Goal: Find contact information: Find contact information

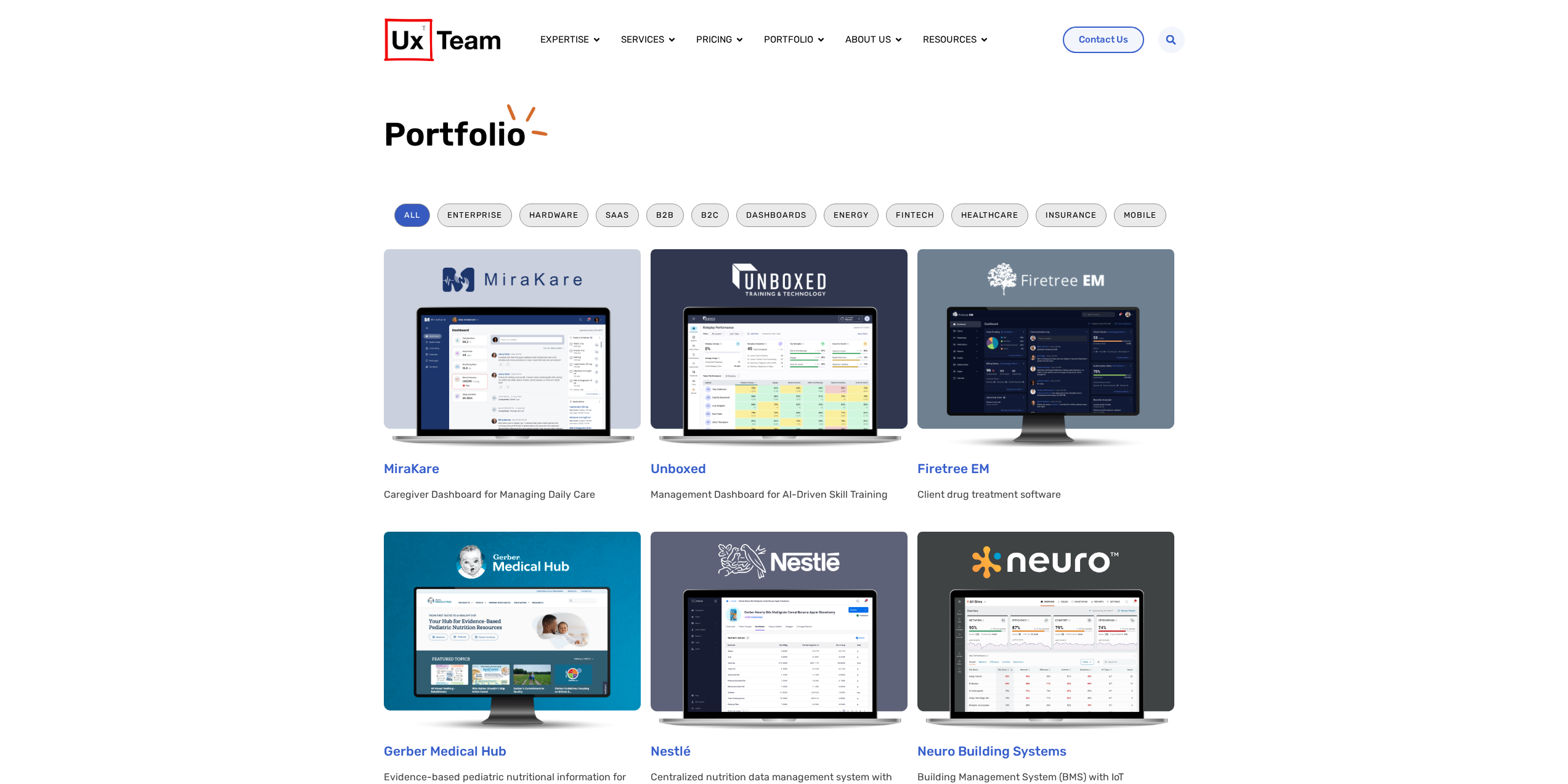
click at [534, 373] on img at bounding box center [512, 348] width 257 height 197
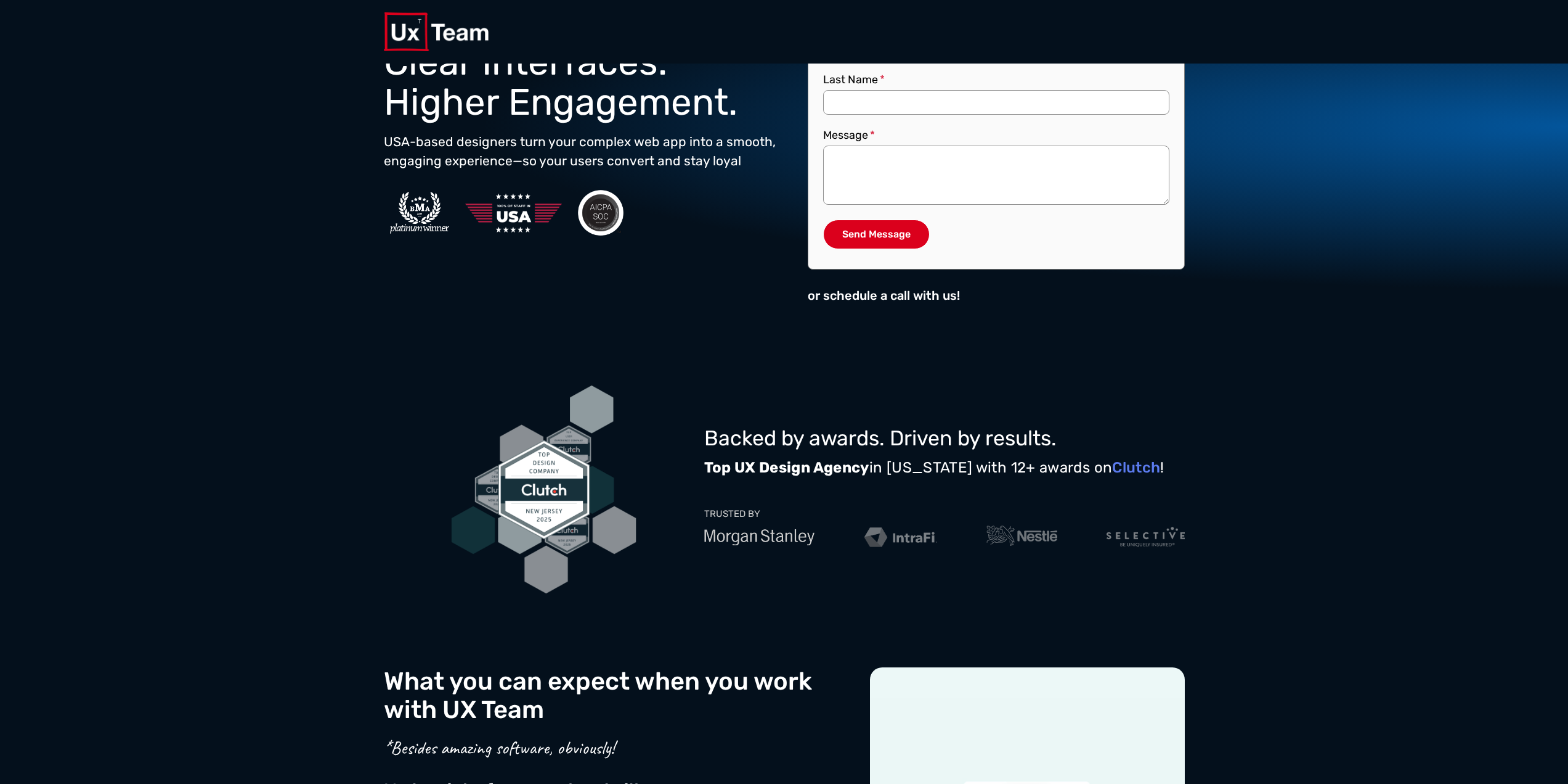
scroll to position [185, 0]
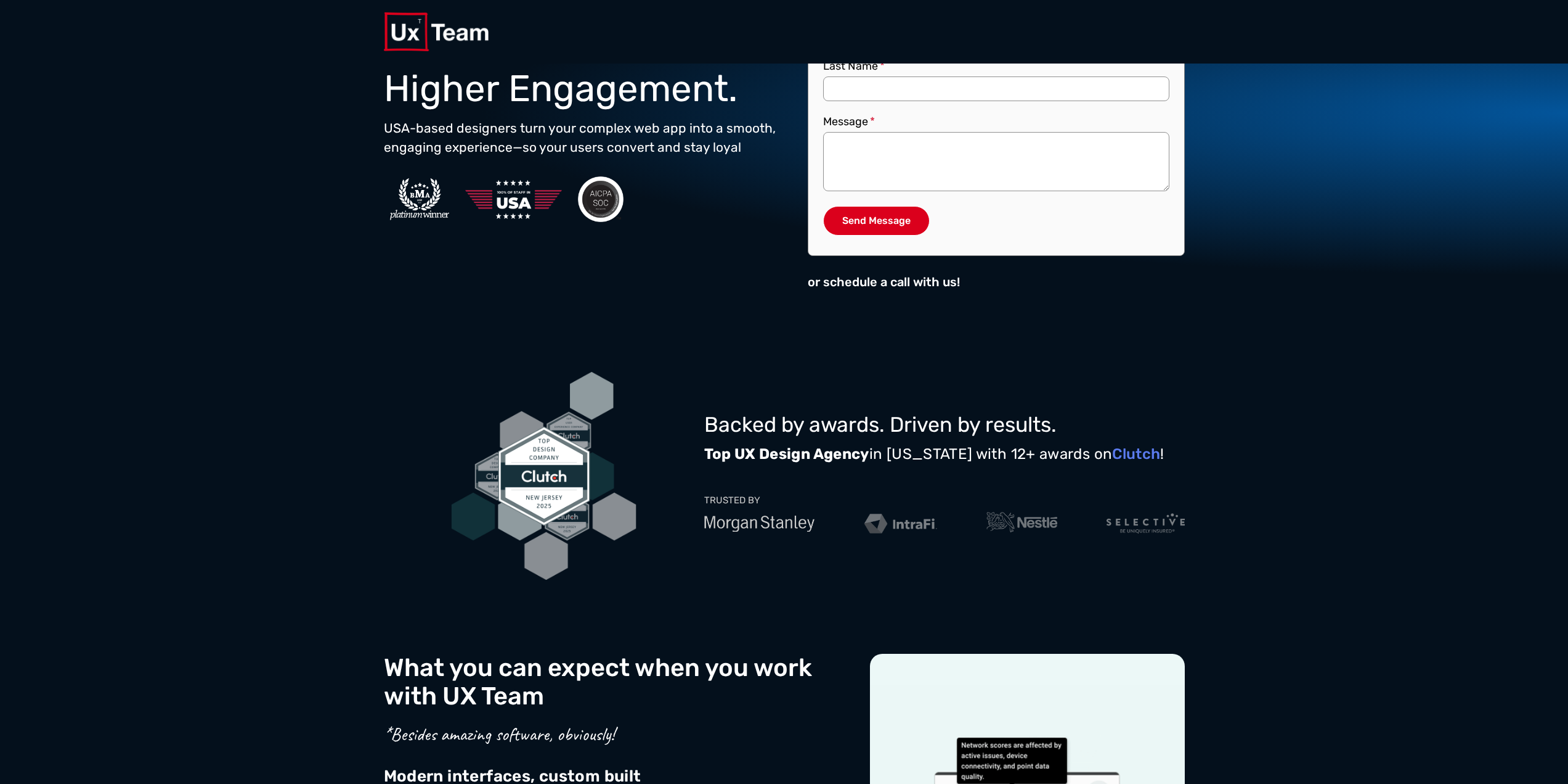
click at [1276, 161] on div "Book a call Book a call UX That Works: Clear Interfaces. Higher Engagement. [DE…" at bounding box center [784, 112] width 1568 height 468
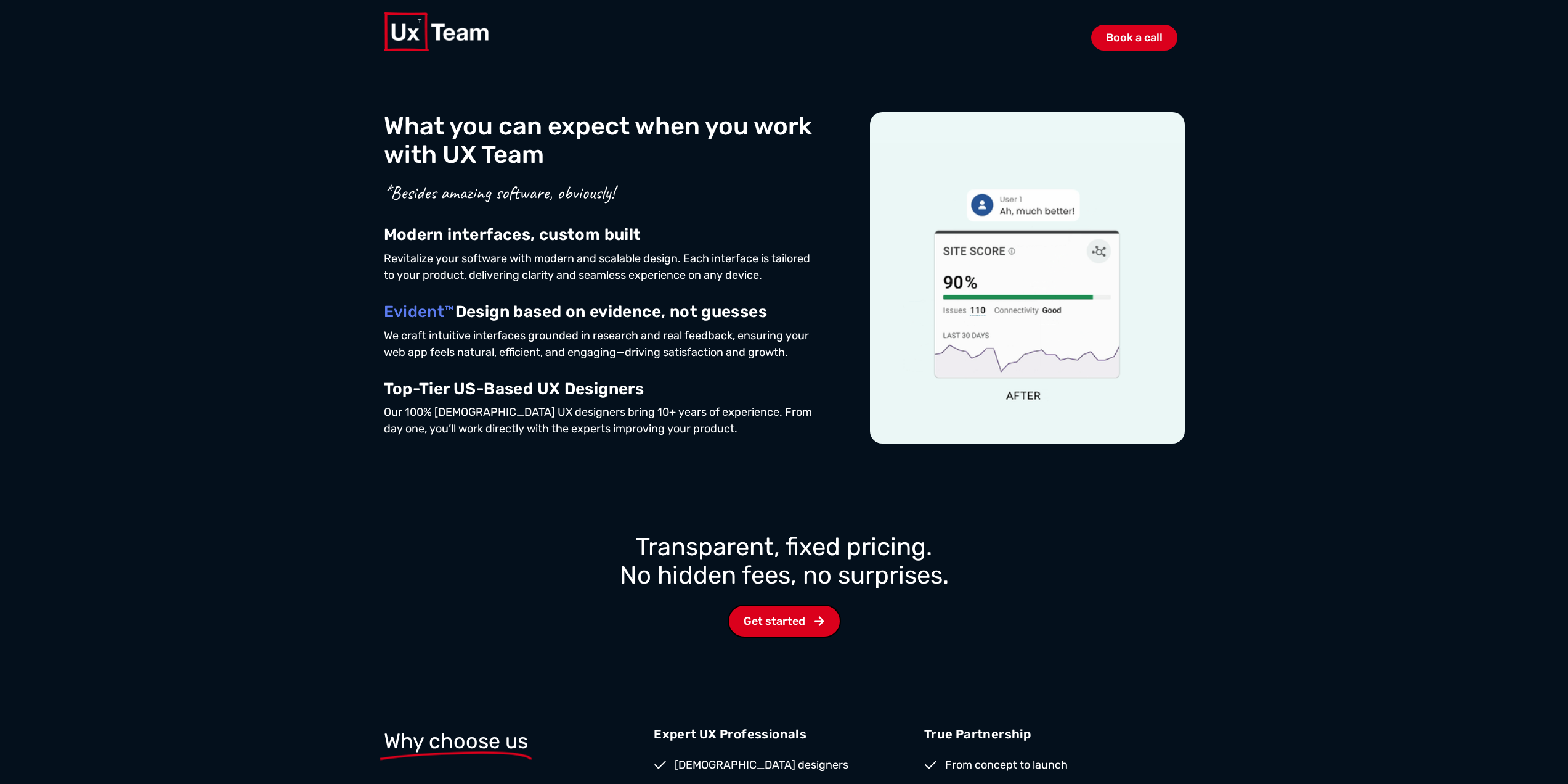
scroll to position [740, 0]
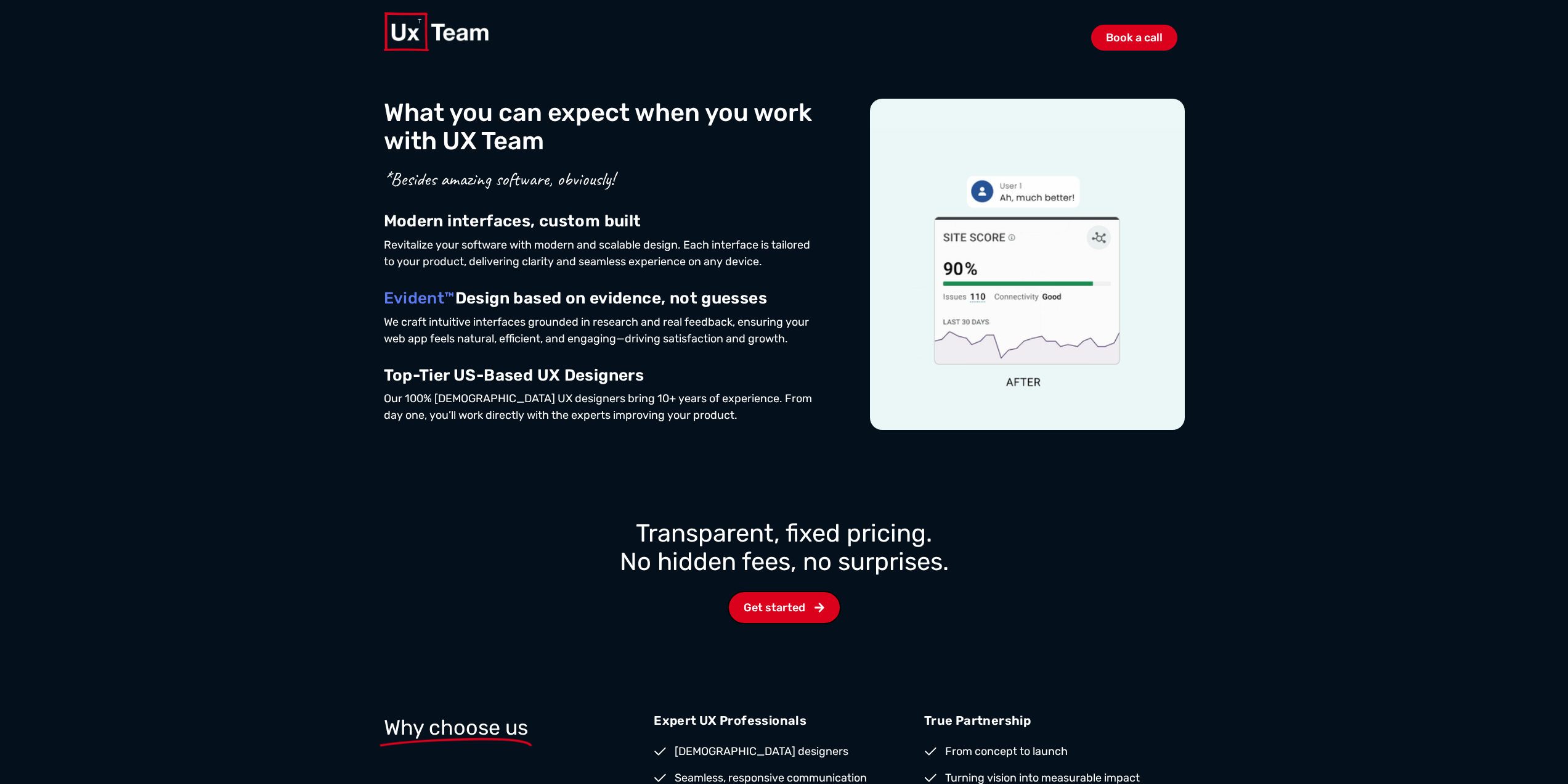
drag, startPoint x: 1250, startPoint y: 294, endPoint x: 1262, endPoint y: 282, distance: 17.0
click at [1262, 282] on div "What you can expect when you work with UX Team *Besides amazing software, obvio…" at bounding box center [784, 266] width 1568 height 433
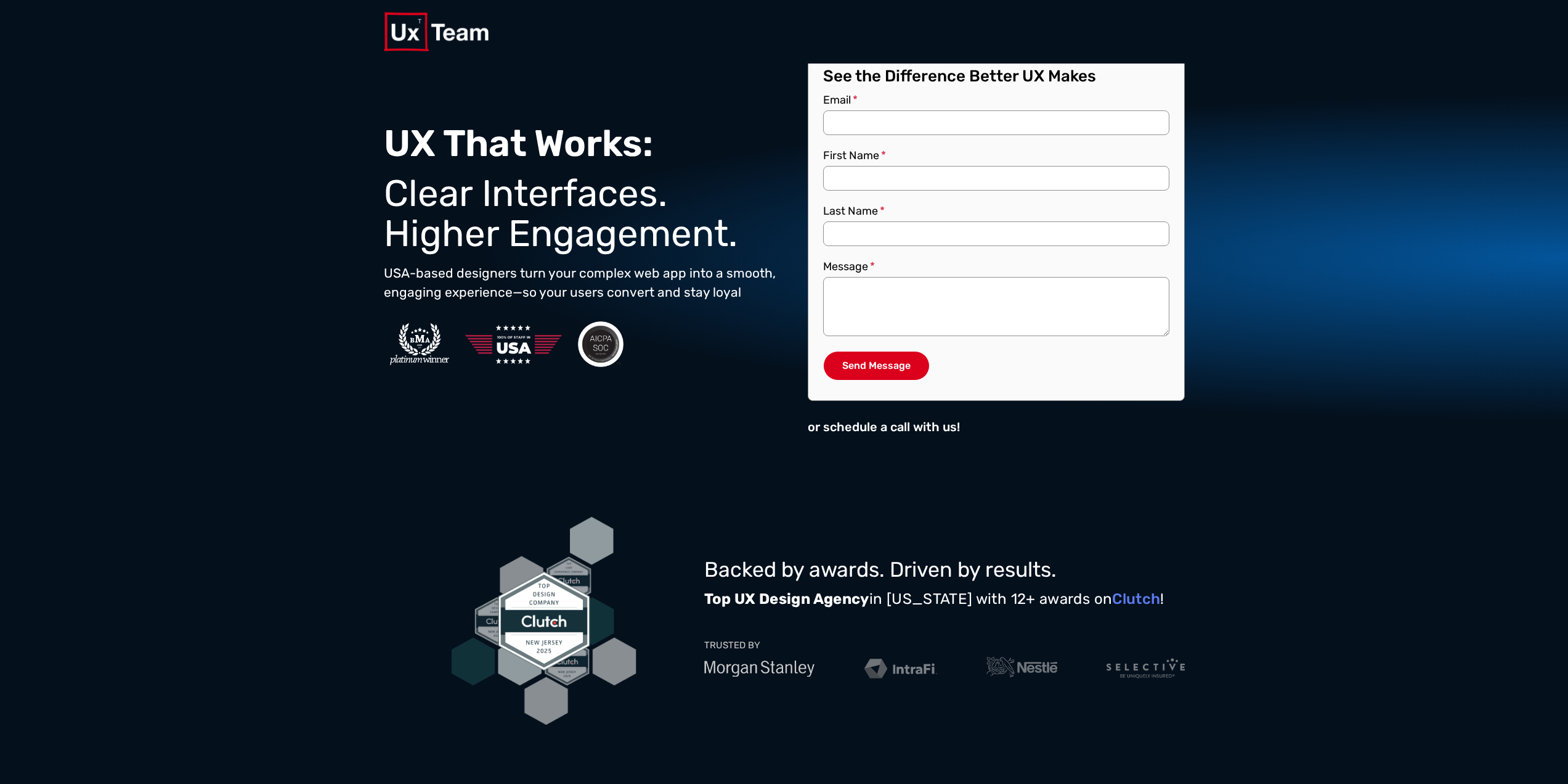
scroll to position [0, 0]
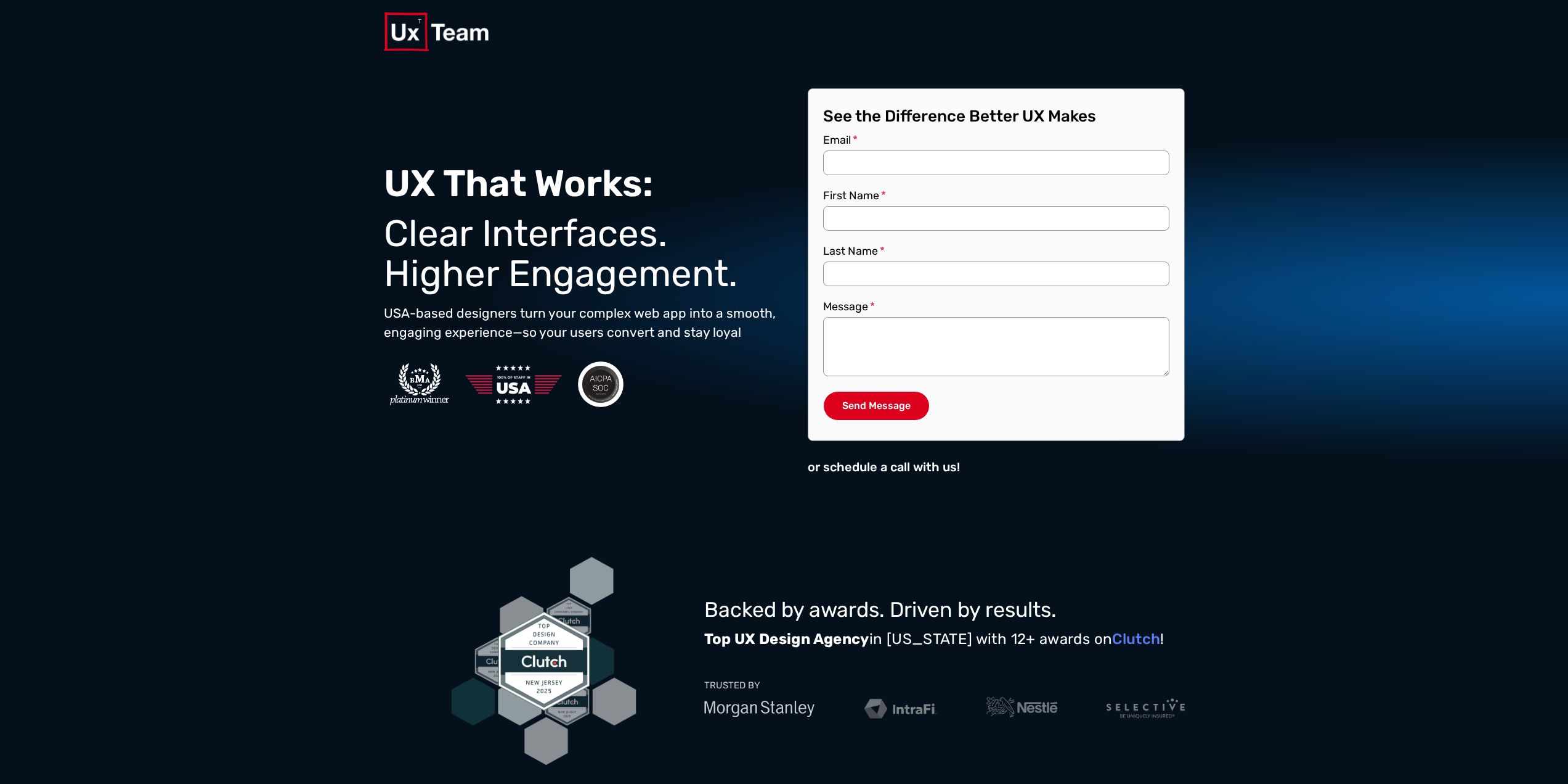
click at [1042, 473] on div "or schedule a call with us!" at bounding box center [996, 466] width 377 height 32
click at [852, 513] on div "Book a call UX That Works: Clear Interfaces. Higher Engagement. [DEMOGRAPHIC_DA…" at bounding box center [784, 297] width 801 height 468
